Goal: Task Accomplishment & Management: Manage account settings

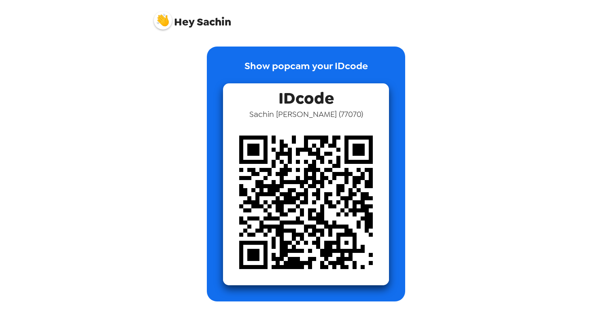
click at [164, 23] on img at bounding box center [163, 20] width 18 height 18
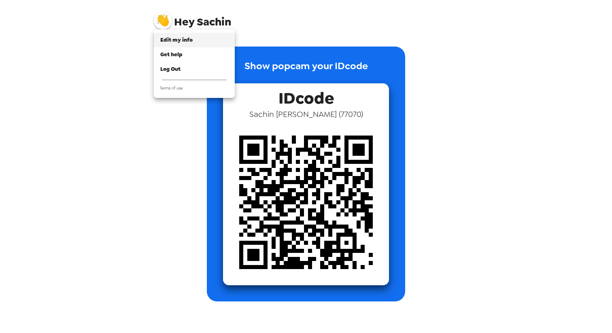
click at [169, 42] on span "Edit my info" at bounding box center [176, 39] width 32 height 7
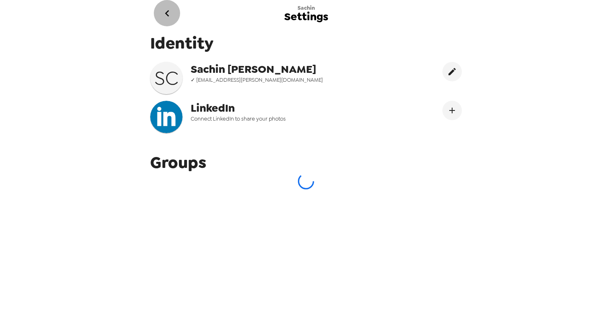
click at [165, 11] on icon "go back" at bounding box center [167, 13] width 13 height 13
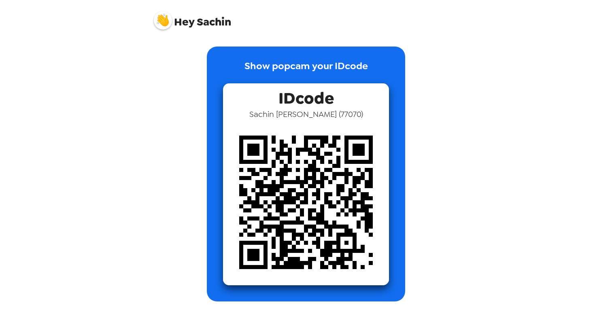
click at [277, 148] on img at bounding box center [306, 202] width 166 height 166
